Goal: Navigation & Orientation: Find specific page/section

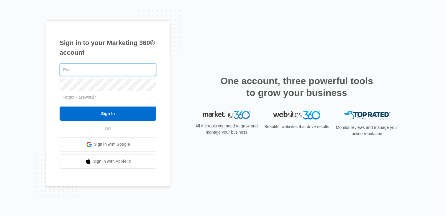
type input "[PERSON_NAME][EMAIL_ADDRESS][PERSON_NAME][DOMAIN_NAME]"
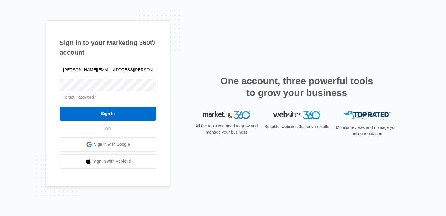
click at [139, 123] on div "hollie.giddens@madwire.com Forgot Password? Sign In OR Sign in with Google Sign…" at bounding box center [108, 116] width 97 height 106
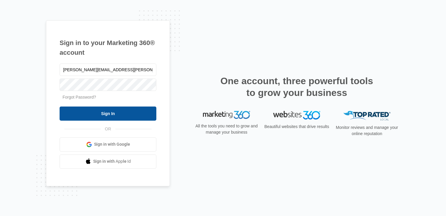
click at [136, 118] on input "Sign In" at bounding box center [108, 114] width 97 height 14
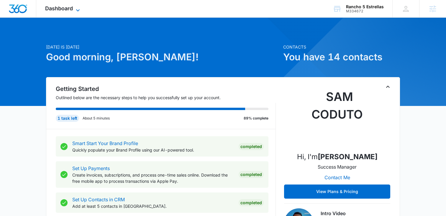
click at [61, 8] on span "Dashboard" at bounding box center [59, 8] width 28 height 6
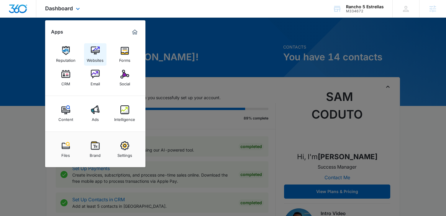
click at [100, 56] on div "Websites" at bounding box center [95, 59] width 17 height 8
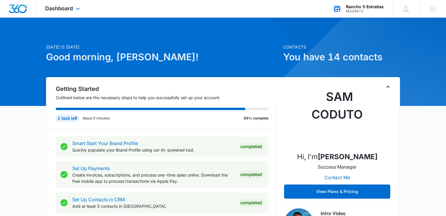
click at [353, 6] on div "Rancho 5 Estrellas" at bounding box center [365, 6] width 38 height 5
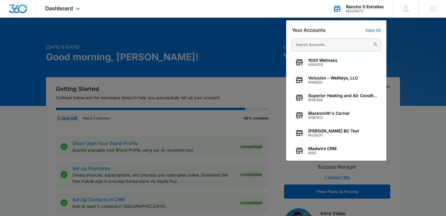
click at [344, 46] on input "text" at bounding box center [336, 45] width 88 height 12
paste input "M313404"
type input "M313404"
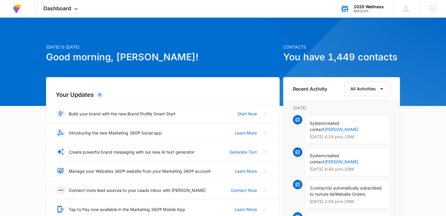
click at [366, 11] on div "M40005" at bounding box center [369, 11] width 30 height 4
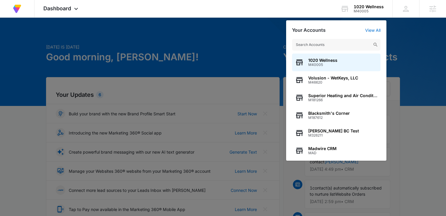
click at [335, 42] on input "text" at bounding box center [336, 45] width 88 height 12
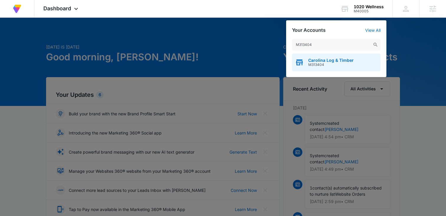
type input "M313404"
click at [317, 60] on span "Carolina Log & Timber" at bounding box center [330, 60] width 45 height 5
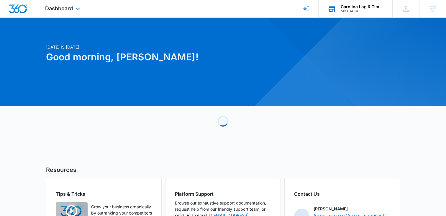
scroll to position [0, 0]
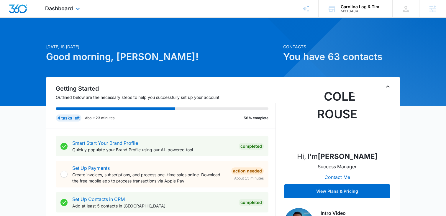
click at [71, 12] on div "Dashboard Apps Reputation Websites Forms CRM Email Social Shop Content Ads Inte…" at bounding box center [63, 8] width 54 height 17
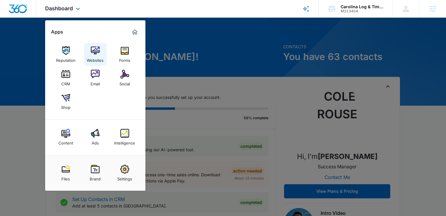
scroll to position [0, 0]
click at [98, 49] on img at bounding box center [95, 50] width 9 height 9
